Goal: Task Accomplishment & Management: Complete application form

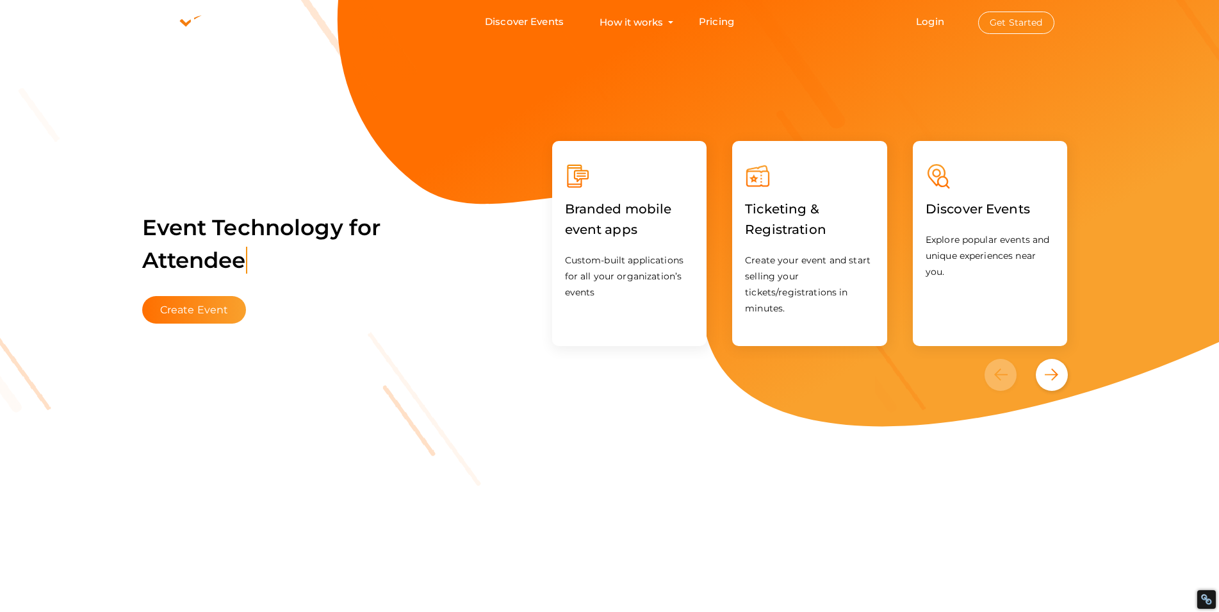
click at [1004, 21] on button "Get Started" at bounding box center [1017, 23] width 76 height 22
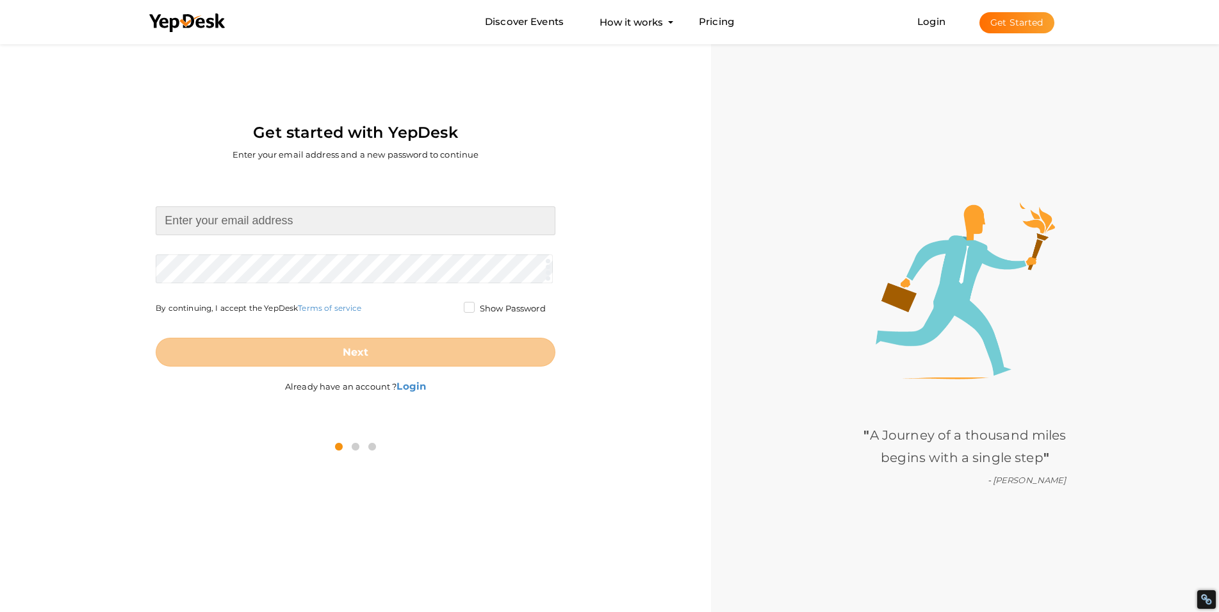
click at [333, 221] on input at bounding box center [355, 220] width 399 height 29
type input "[PERSON_NAME][EMAIL_ADDRESS][DOMAIN_NAME]"
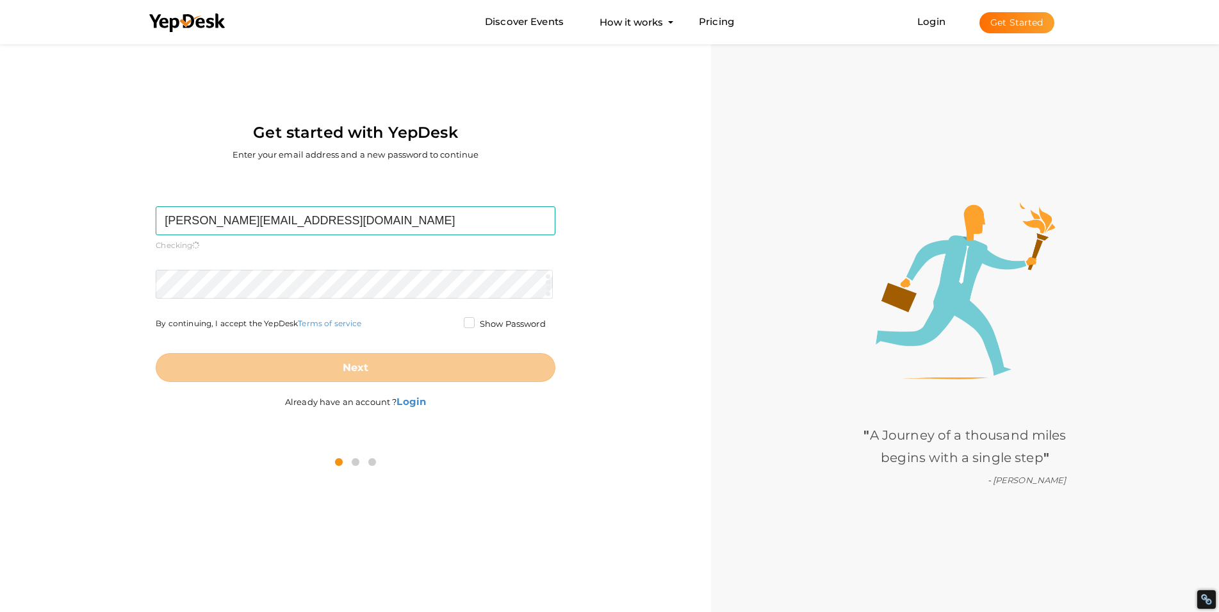
click at [317, 262] on form "[PERSON_NAME][EMAIL_ADDRESS][DOMAIN_NAME] Required. Invalid email. Checking You…" at bounding box center [355, 294] width 399 height 176
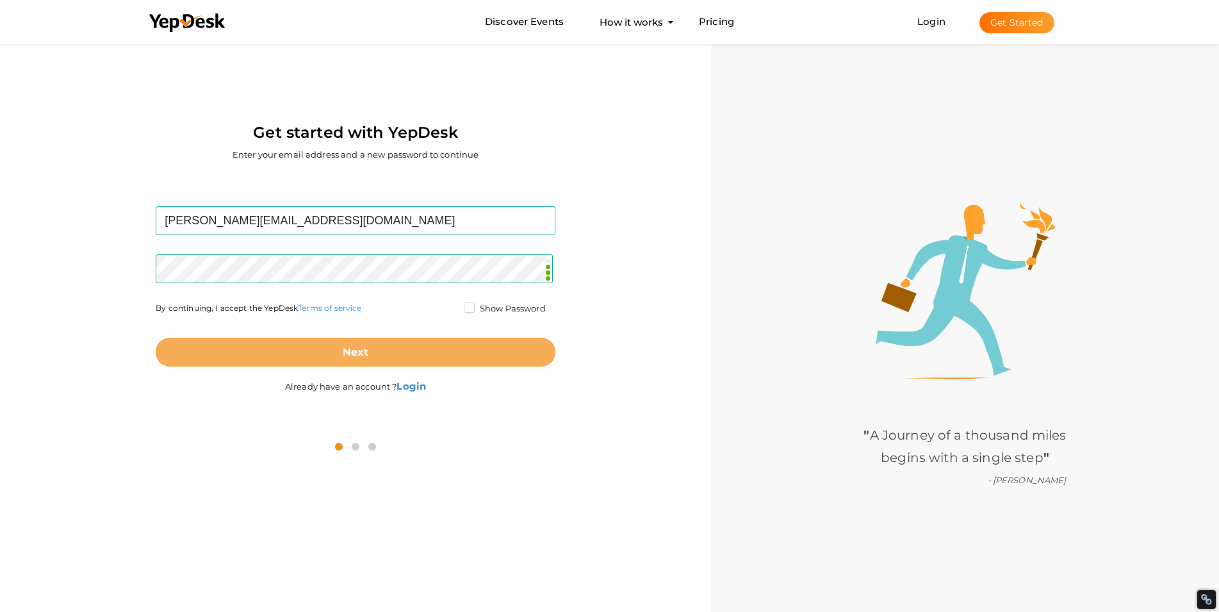
click at [314, 343] on button "Next" at bounding box center [355, 352] width 399 height 29
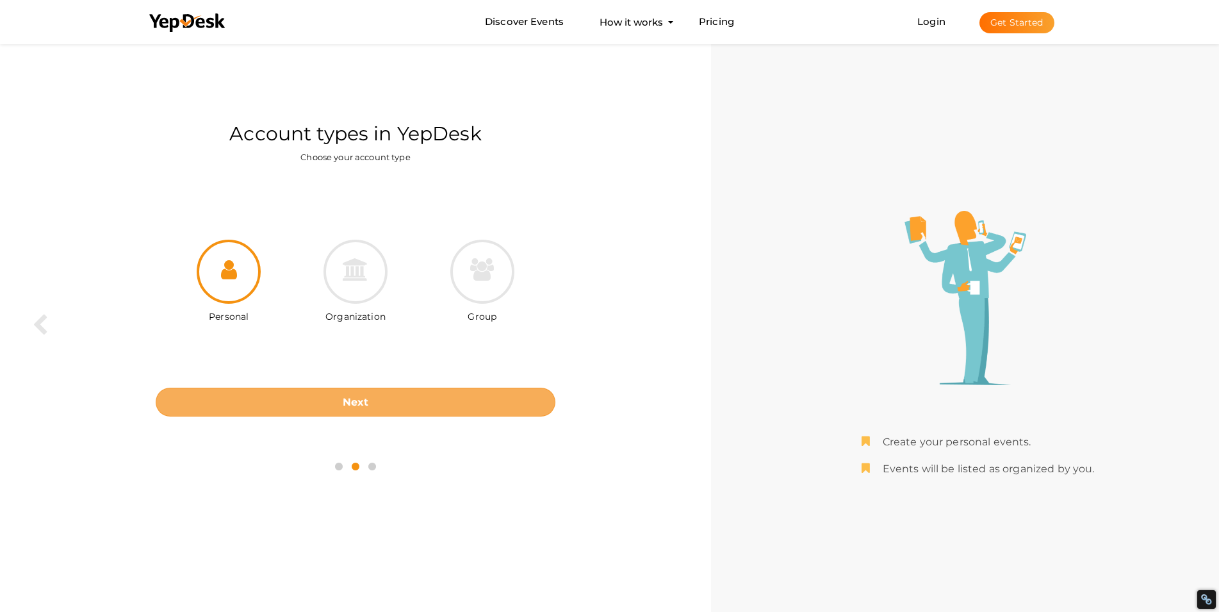
click at [443, 402] on button "Next" at bounding box center [355, 402] width 399 height 29
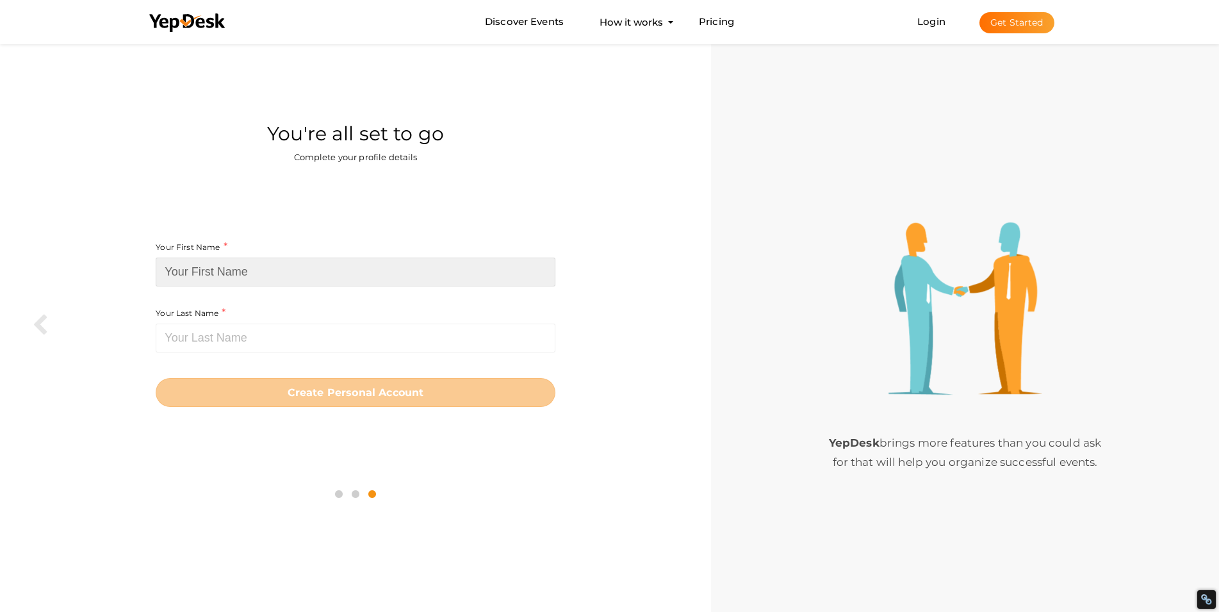
click at [363, 272] on input at bounding box center [355, 272] width 399 height 29
paste input "Guest Post Sale"
drag, startPoint x: 273, startPoint y: 274, endPoint x: 226, endPoint y: 284, distance: 47.8
click at [226, 284] on input "Guest Post Sale" at bounding box center [355, 272] width 399 height 29
type input "Guest Post"
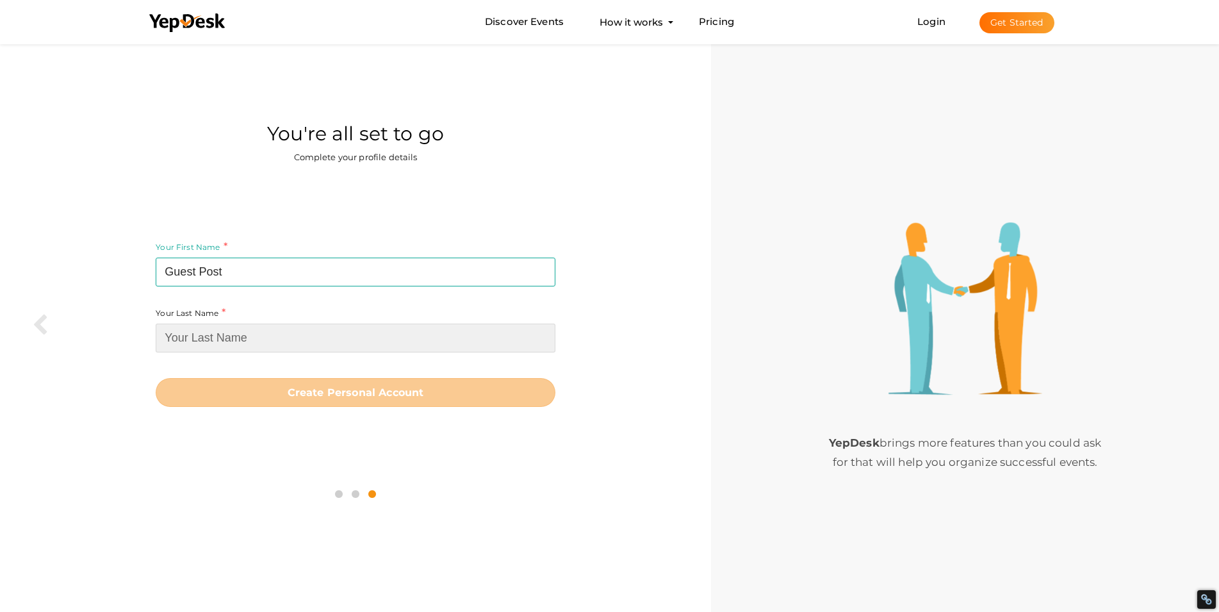
click at [217, 333] on input at bounding box center [355, 338] width 399 height 29
paste input "Sale"
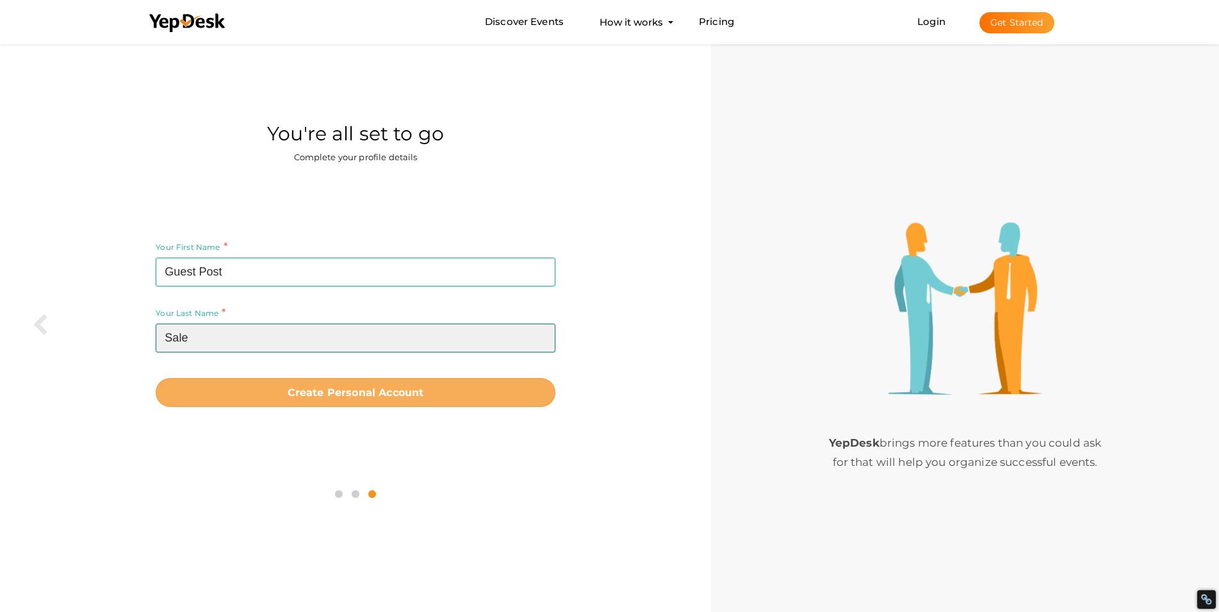
type input "Sale"
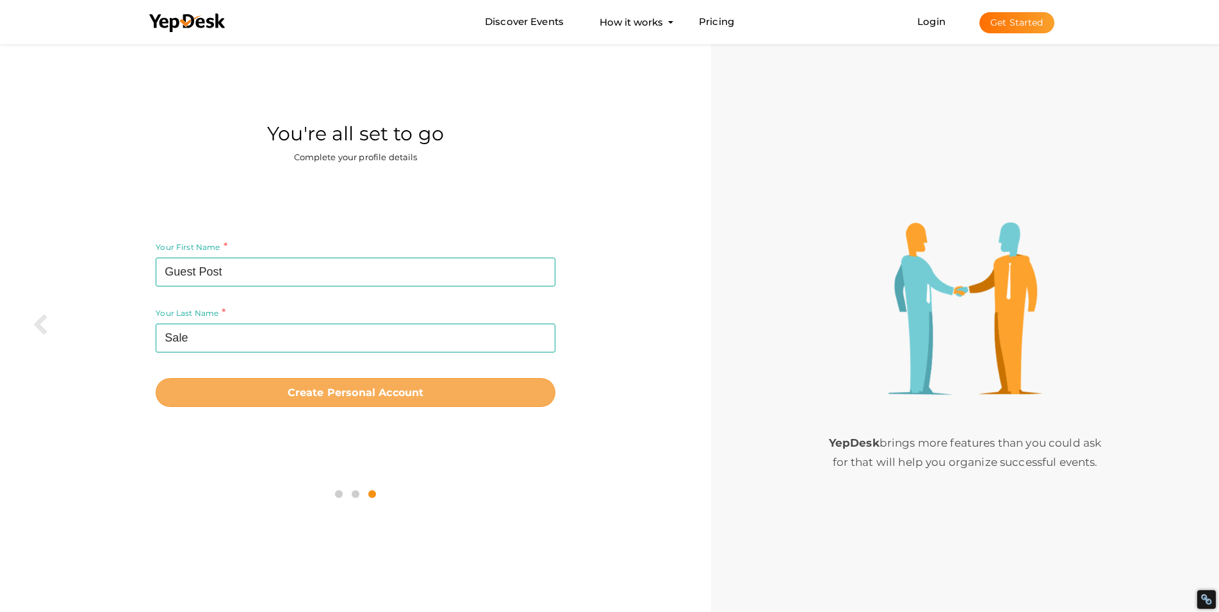
click at [366, 404] on button "Create Personal Account" at bounding box center [355, 392] width 399 height 29
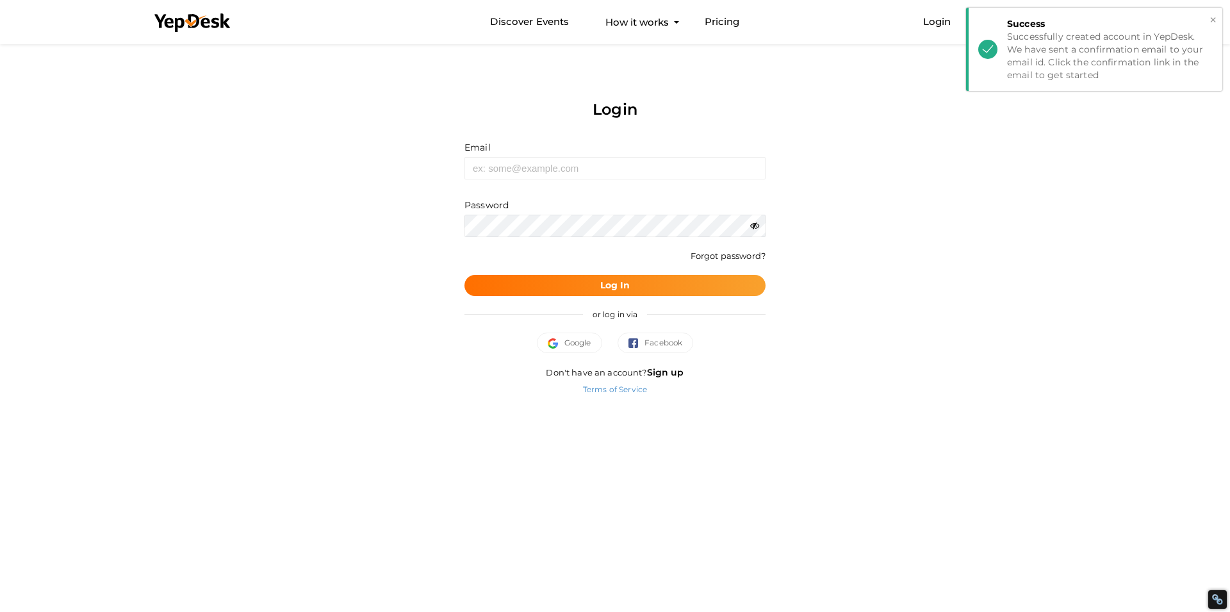
click at [1218, 24] on div "× Success Successfully created account in YepDesk. We have sent a confirmation …" at bounding box center [1094, 49] width 256 height 83
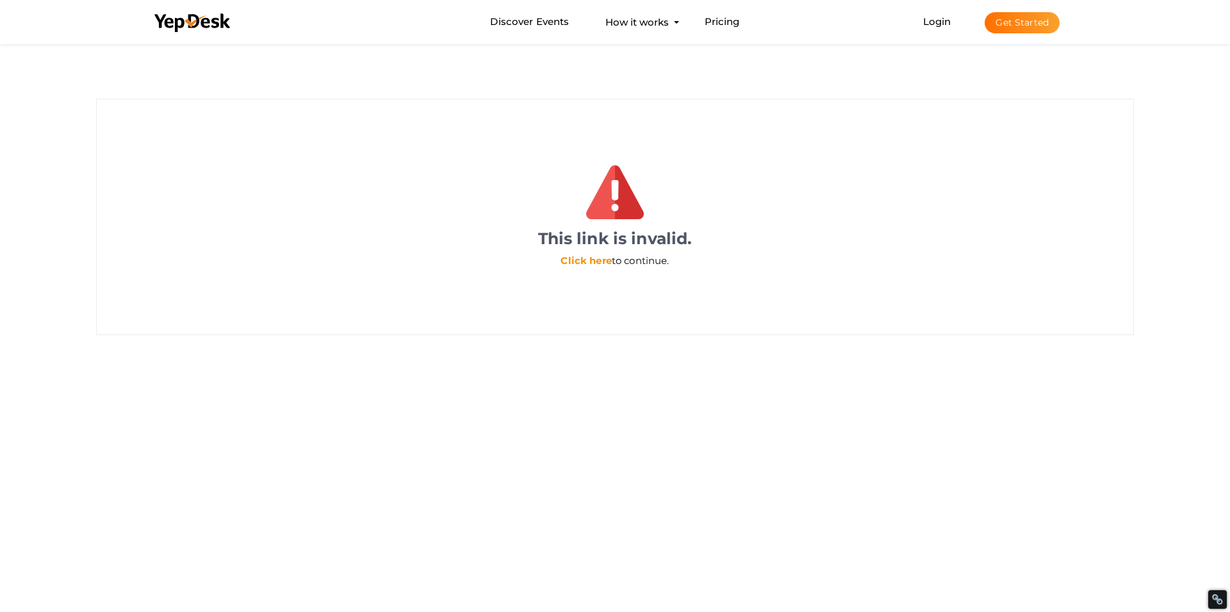
click at [593, 262] on link "Click here" at bounding box center [586, 260] width 51 height 12
